Goal: Information Seeking & Learning: Understand process/instructions

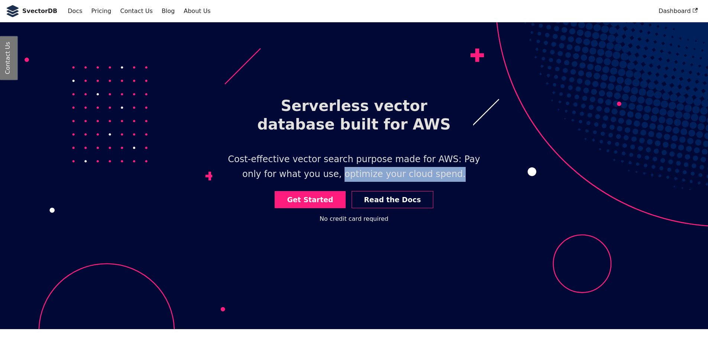
drag, startPoint x: 334, startPoint y: 175, endPoint x: 460, endPoint y: 174, distance: 126.0
click at [460, 174] on p "Cost-effective vector search purpose made for AWS: Pay only for what you use, o…" at bounding box center [353, 166] width 283 height 41
click at [460, 173] on p "Cost-effective vector search purpose made for AWS: Pay only for what you use, o…" at bounding box center [353, 166] width 283 height 41
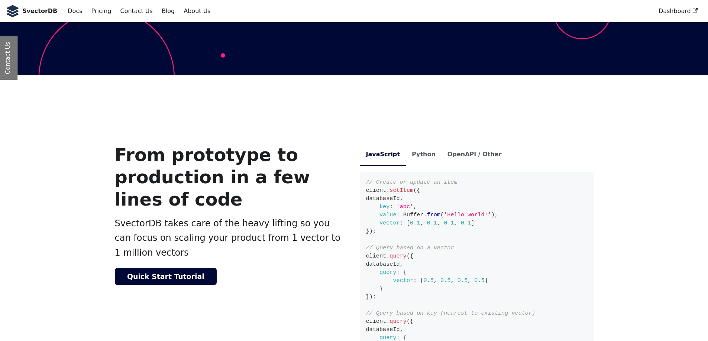
scroll to position [268, 0]
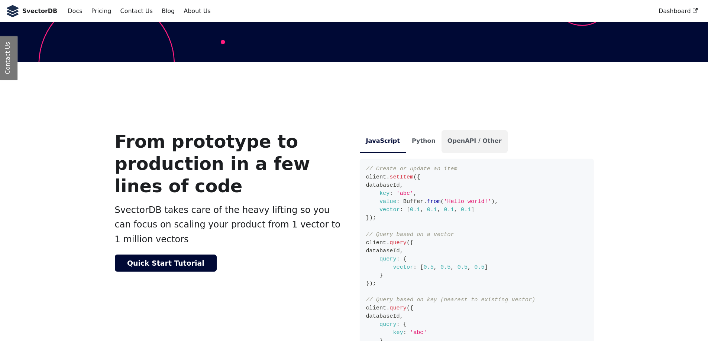
click at [460, 142] on li "OpenAPI / Other" at bounding box center [474, 141] width 66 height 23
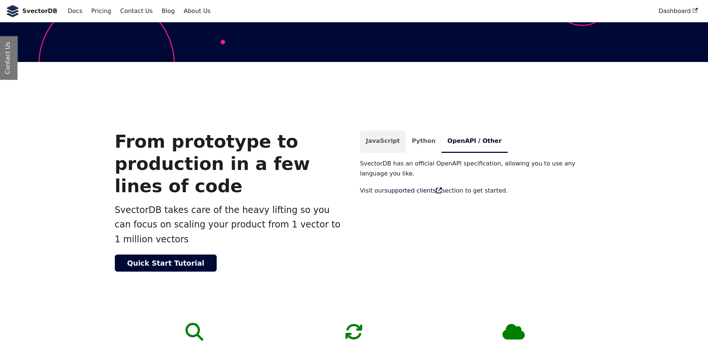
click at [393, 141] on li "JavaScript" at bounding box center [383, 141] width 46 height 23
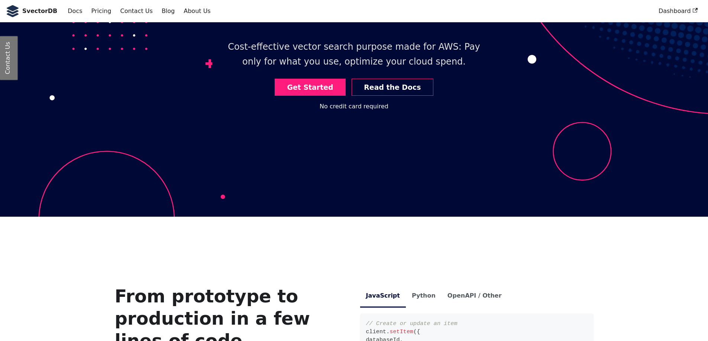
scroll to position [0, 0]
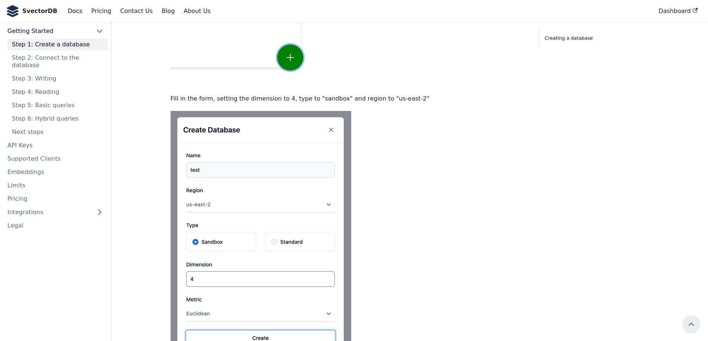
scroll to position [143, 0]
